Goal: Task Accomplishment & Management: Manage account settings

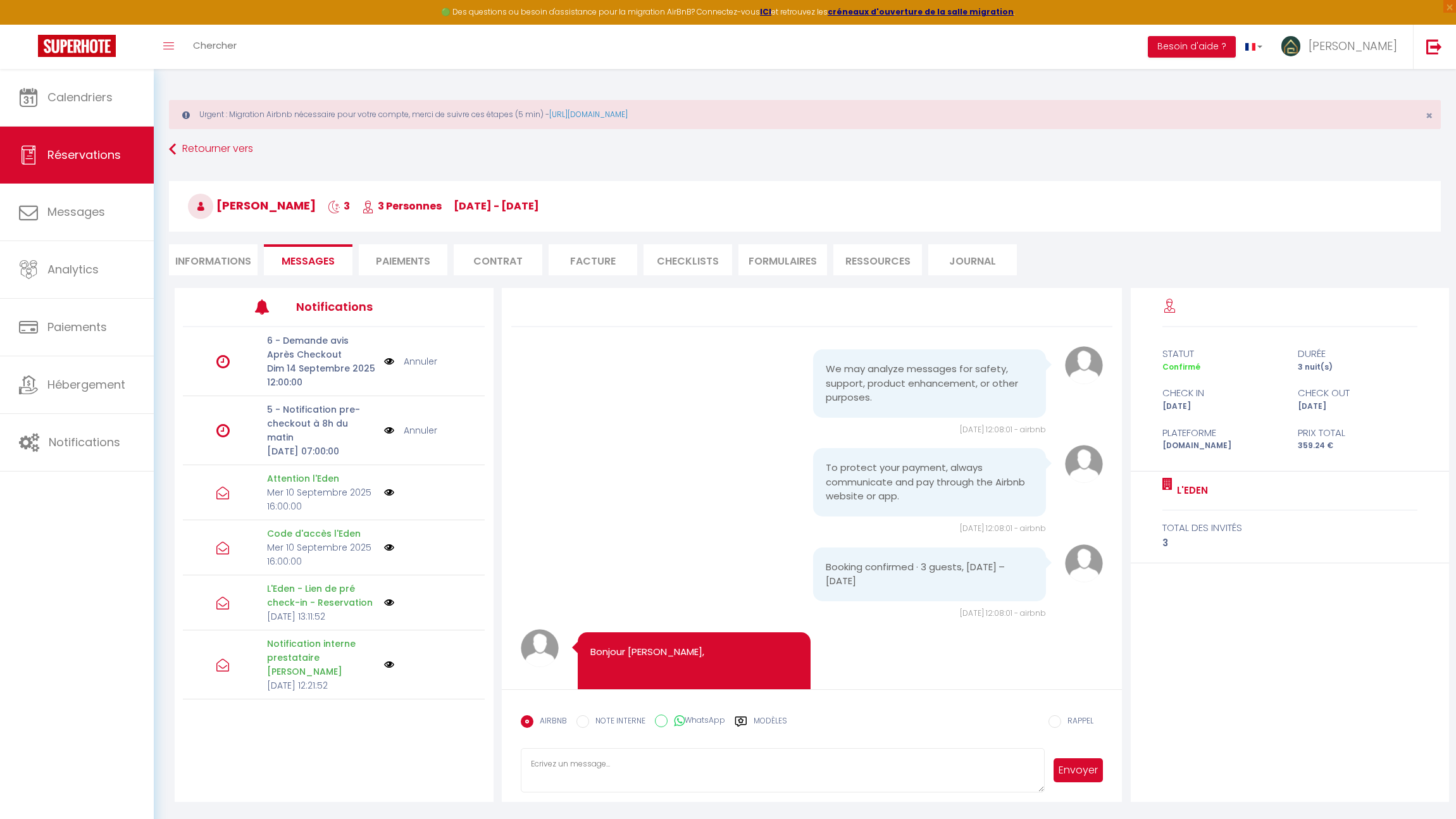
scroll to position [1461, 0]
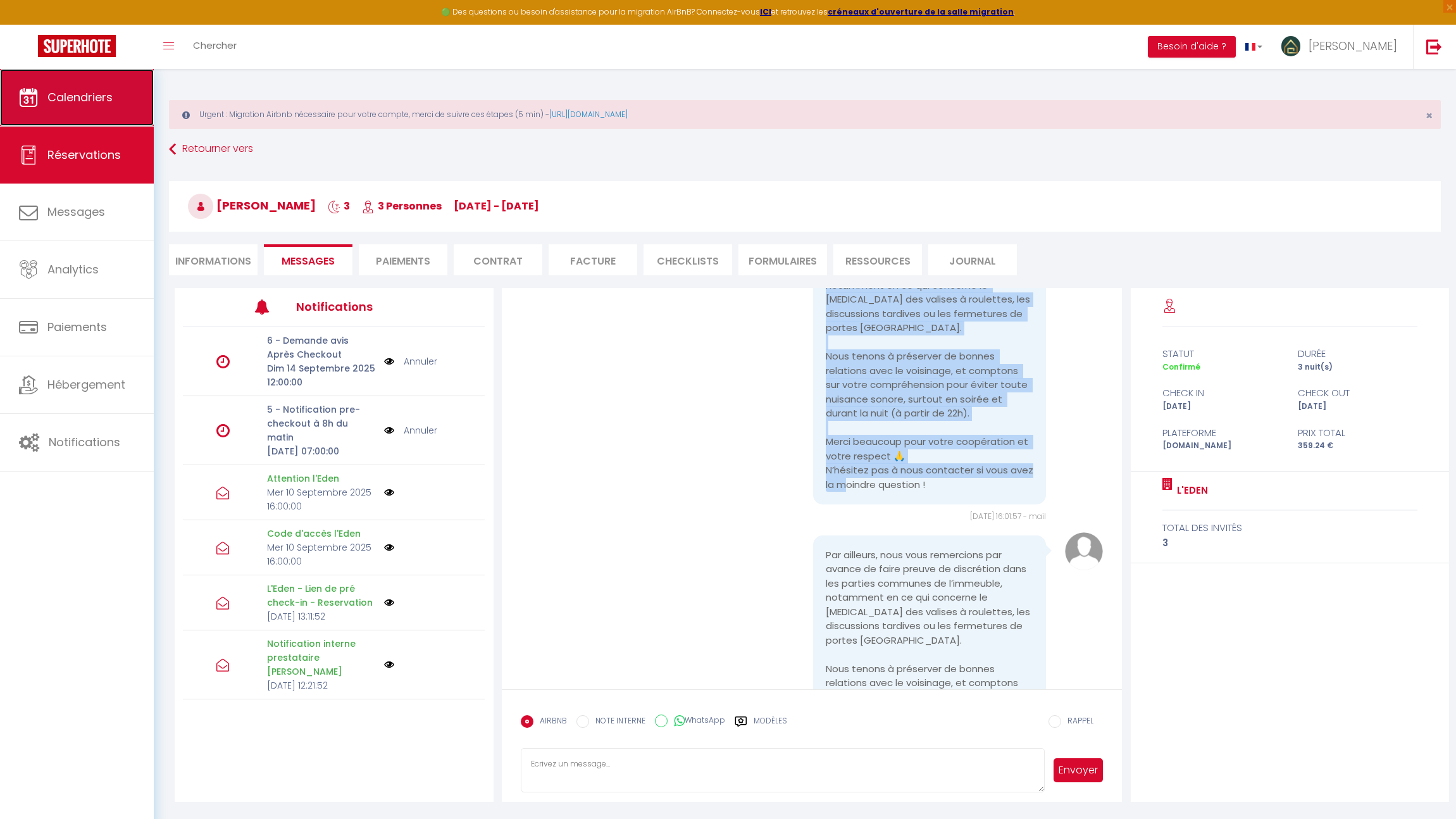
click at [88, 109] on link "Calendriers" at bounding box center [77, 98] width 154 height 57
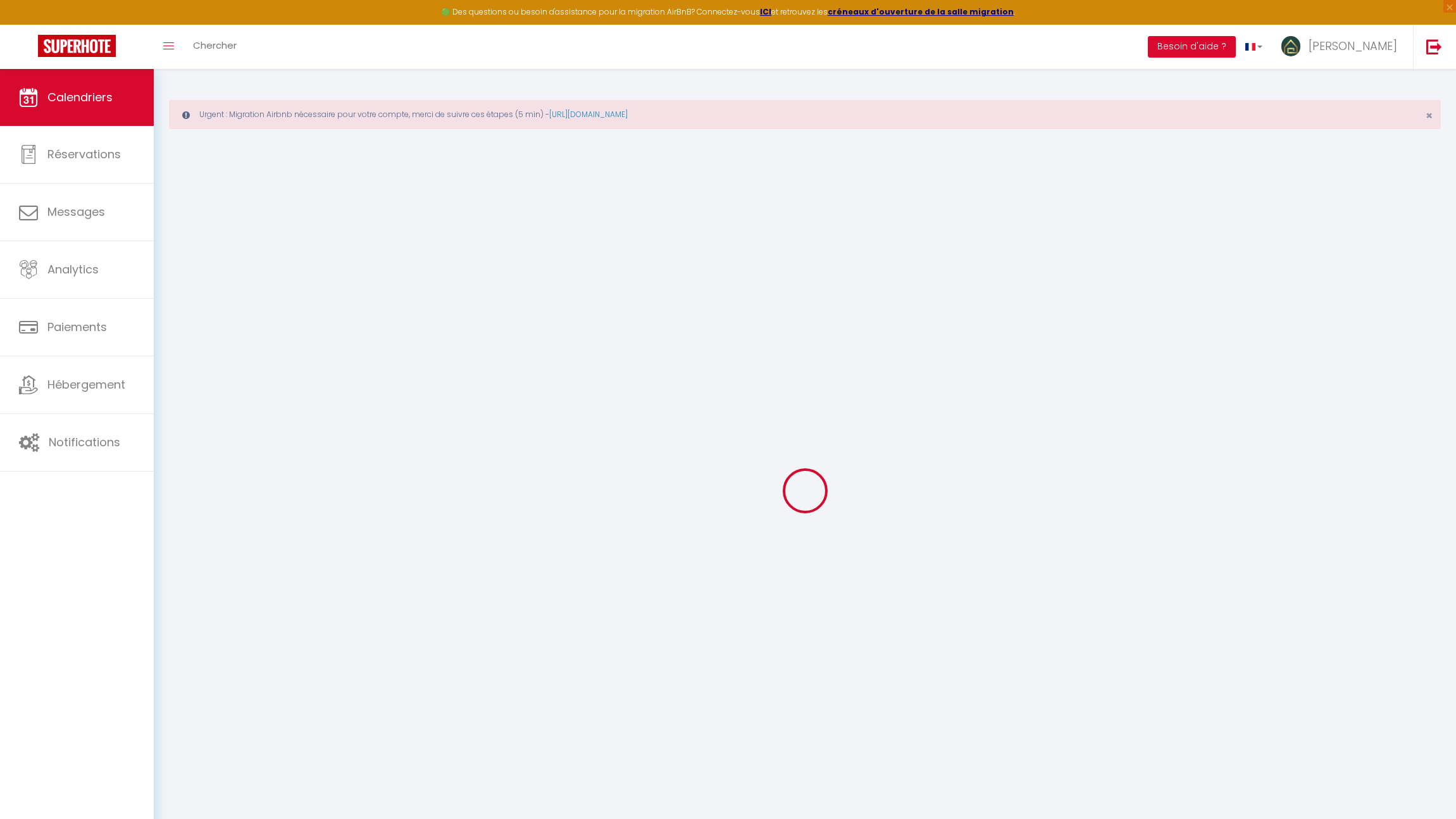
select select
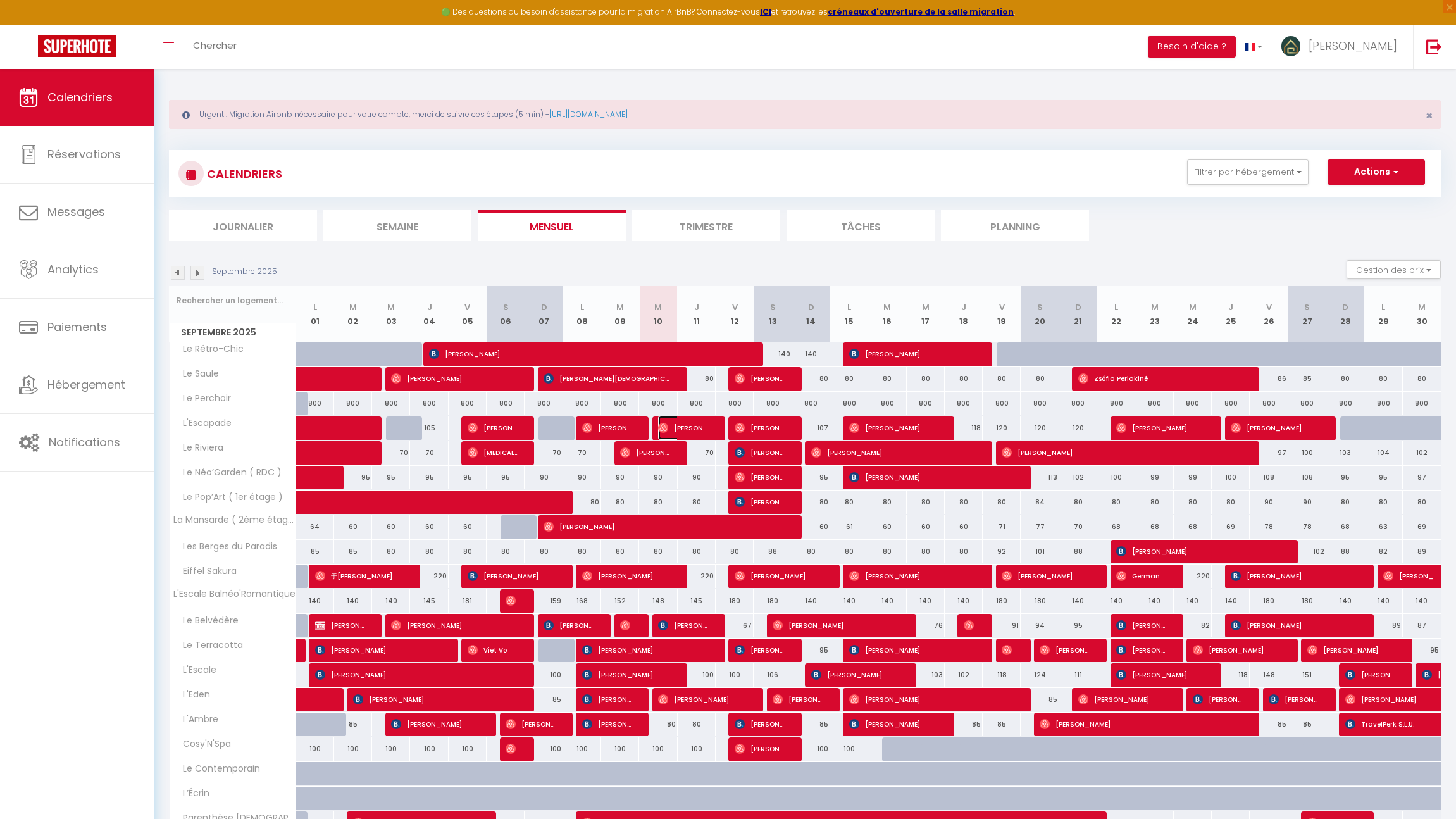
click at [672, 421] on span "[PERSON_NAME]" at bounding box center [683, 428] width 50 height 24
select select "OK"
select select "0"
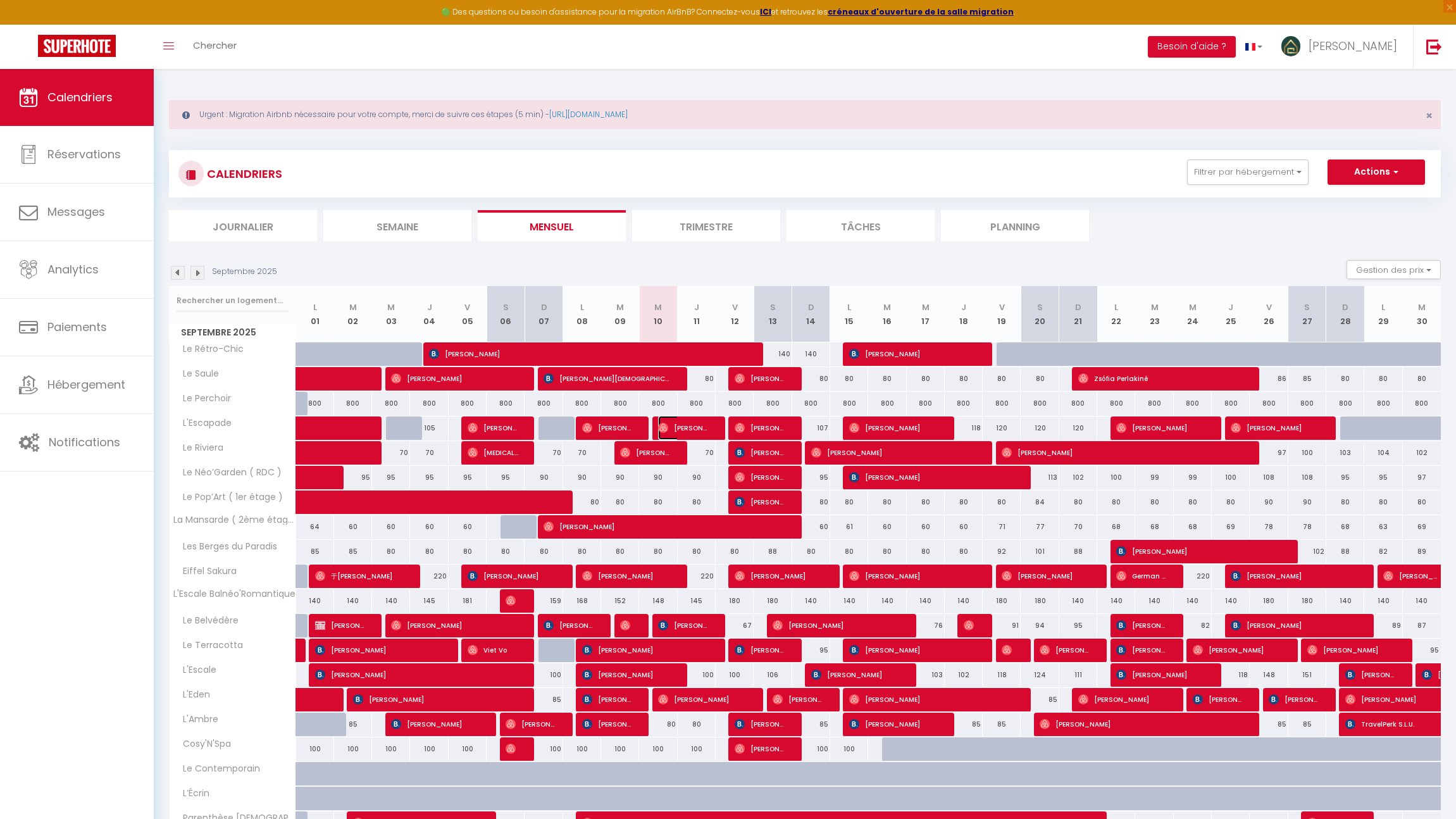
select select "1"
select select
